Goal: Task Accomplishment & Management: Use online tool/utility

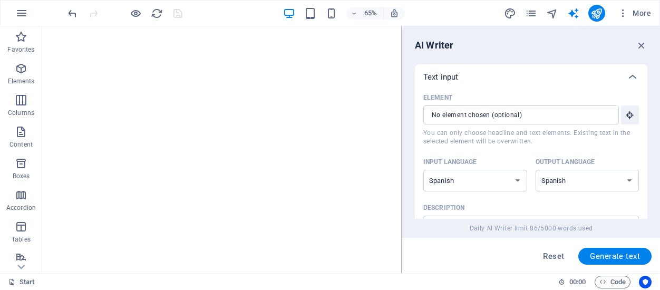
select select "Spanish"
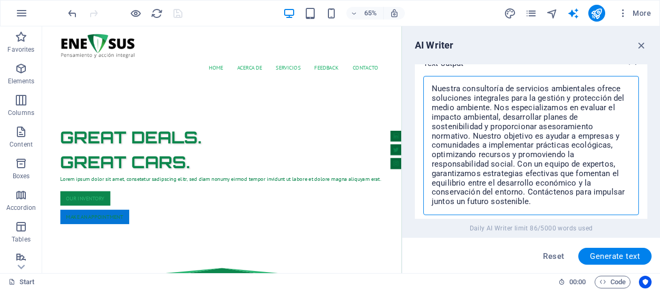
click at [537, 202] on textarea "Nuestra consultoría de servicios ambientales ofrece soluciones integrales para …" at bounding box center [531, 145] width 205 height 129
drag, startPoint x: 431, startPoint y: 86, endPoint x: 524, endPoint y: 192, distance: 141.3
click at [524, 192] on textarea "Nuestra consultoría de servicios ambientales ofrece soluciones integrales para …" at bounding box center [531, 145] width 205 height 129
click at [189, 254] on div "Lorem ipsum dolor sit amet, consetetur sadipscing elitr, sed diam nonumy eirmod…" at bounding box center [319, 260] width 498 height 13
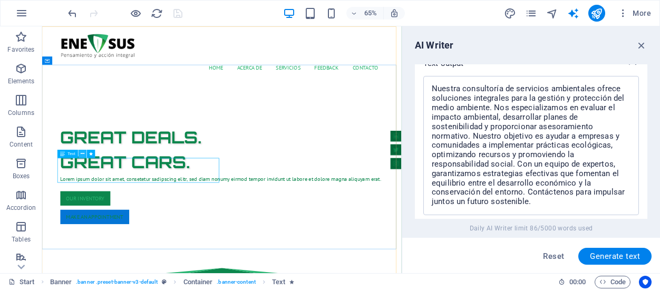
click at [81, 152] on icon at bounding box center [83, 153] width 4 height 7
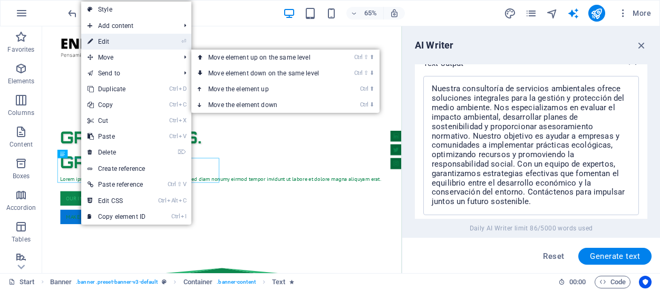
click at [110, 39] on link "⏎ Edit" at bounding box center [116, 42] width 71 height 16
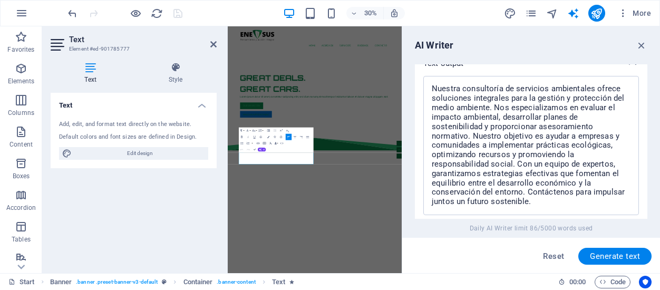
click at [151, 125] on div "Add, edit, and format text directly on the website." at bounding box center [133, 124] width 149 height 9
click at [165, 124] on div "Add, edit, and format text directly on the website." at bounding box center [133, 124] width 149 height 9
drag, startPoint x: 165, startPoint y: 124, endPoint x: 148, endPoint y: 125, distance: 17.4
click at [161, 124] on div "Add, edit, and format text directly on the website." at bounding box center [133, 124] width 149 height 9
click at [97, 123] on div "Add, edit, and format text directly on the website." at bounding box center [133, 124] width 149 height 9
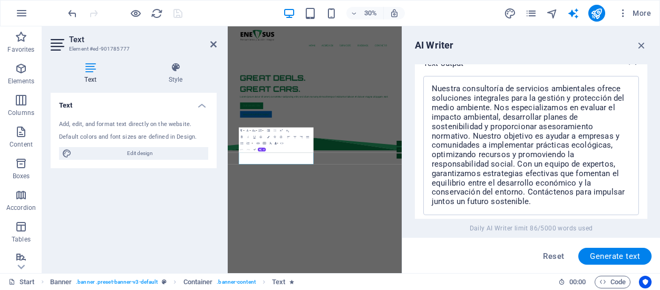
click at [77, 125] on div "Add, edit, and format text directly on the website." at bounding box center [133, 124] width 149 height 9
drag, startPoint x: 306, startPoint y: 478, endPoint x: 257, endPoint y: 435, distance: 65.4
click at [257, 289] on div "GReat Deals. Great Cars. Lorem ipsum dolor sit amet, consetetur sadipscing elit…" at bounding box center [518, 254] width 580 height 287
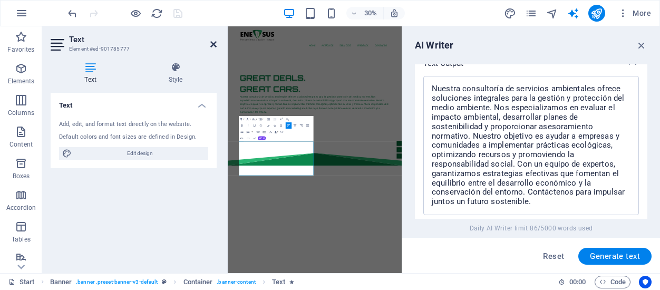
click at [214, 44] on icon at bounding box center [213, 44] width 6 height 8
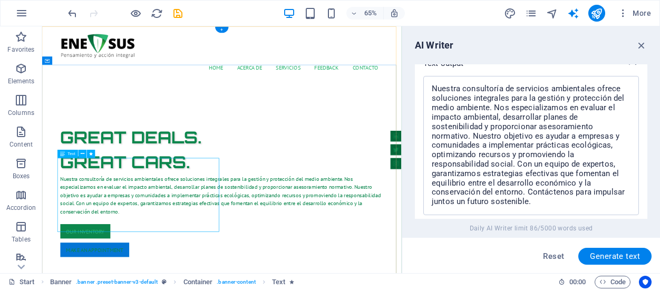
click at [312, 289] on div "Nuestra consultoría de servicios ambientales ofrece soluciones integrales para …" at bounding box center [319, 285] width 498 height 63
click at [645, 46] on icon "button" at bounding box center [642, 46] width 12 height 12
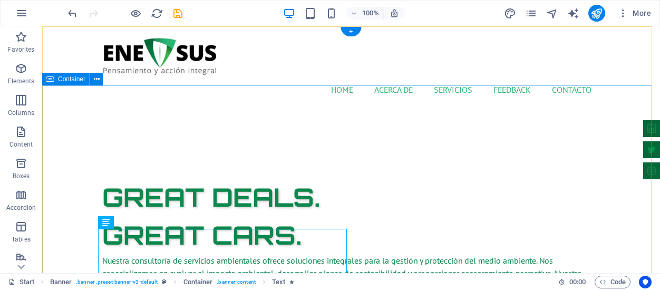
click at [374, 147] on div "GReat Deals. Great Cars. Nuestra consultoría de servicios ambientales ofrece so…" at bounding box center [351, 280] width 618 height 338
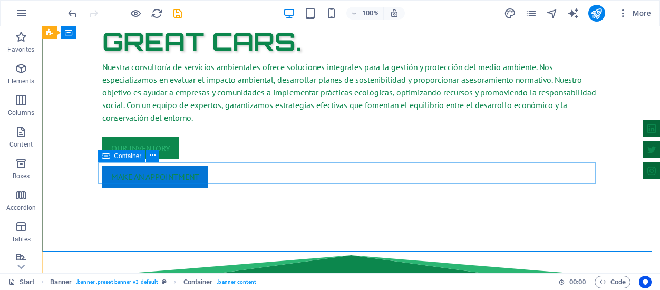
scroll to position [0, 0]
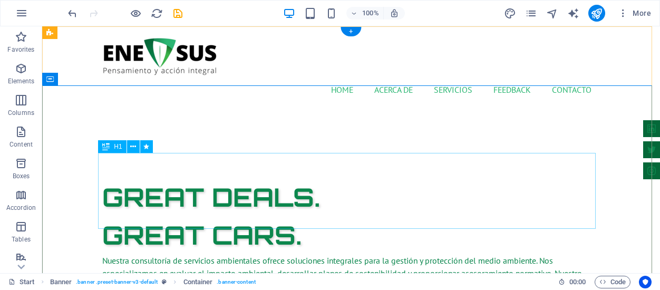
click at [208, 178] on div "GReat Deals. Great Cars." at bounding box center [351, 216] width 498 height 76
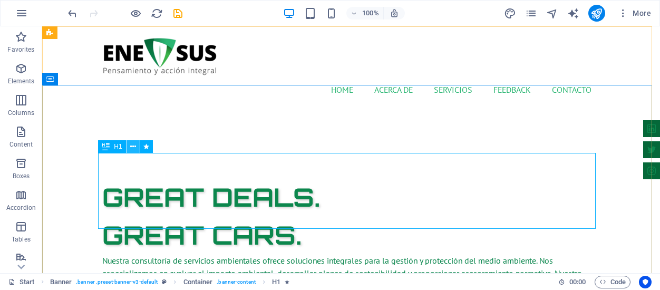
click at [132, 144] on icon at bounding box center [133, 146] width 6 height 11
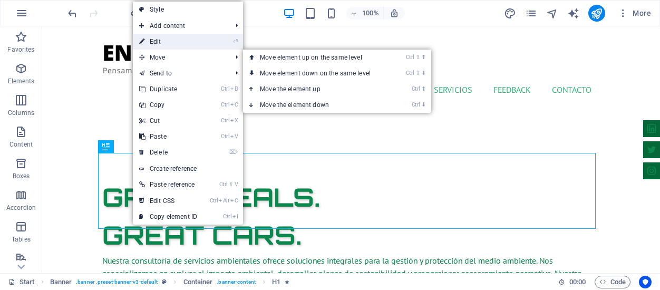
click at [191, 45] on link "⏎ Edit" at bounding box center [168, 42] width 71 height 16
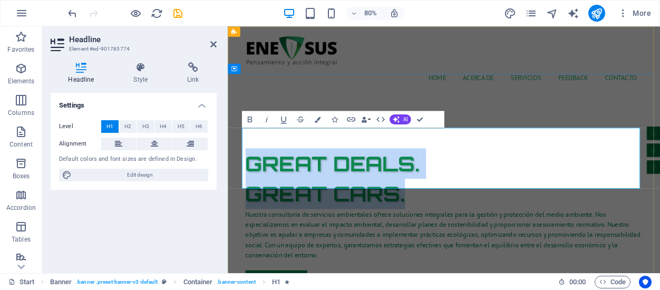
click at [374, 209] on span "GReat Deals. Great Cars." at bounding box center [358, 216] width 218 height 70
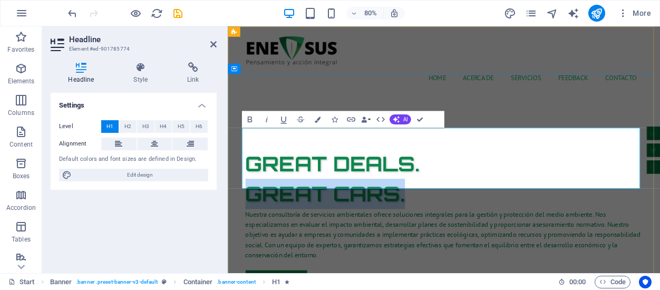
drag, startPoint x: 449, startPoint y: 204, endPoint x: 250, endPoint y: 200, distance: 198.8
click at [250, 200] on h1 "GReat Deals. Great Cars." at bounding box center [498, 216] width 498 height 76
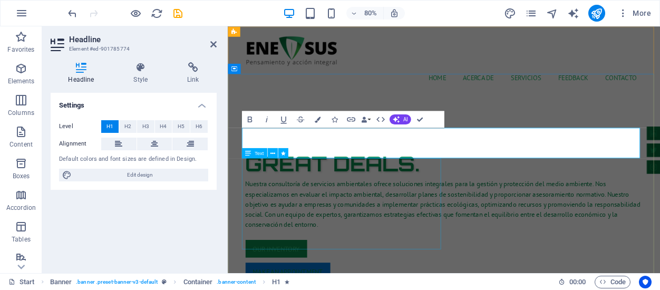
click at [452, 219] on div "Nuestra consultoría de servicios ambientales ofrece soluciones integrales para …" at bounding box center [498, 247] width 498 height 63
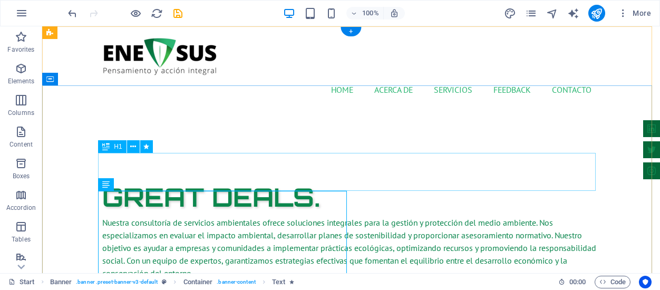
click at [459, 181] on div "GReat Deals." at bounding box center [351, 197] width 498 height 38
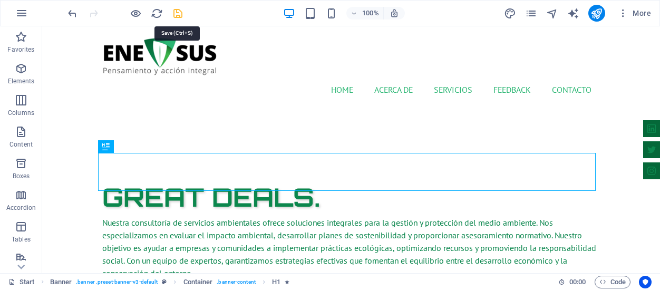
click at [182, 14] on icon "save" at bounding box center [178, 13] width 12 height 12
